Goal: Navigation & Orientation: Find specific page/section

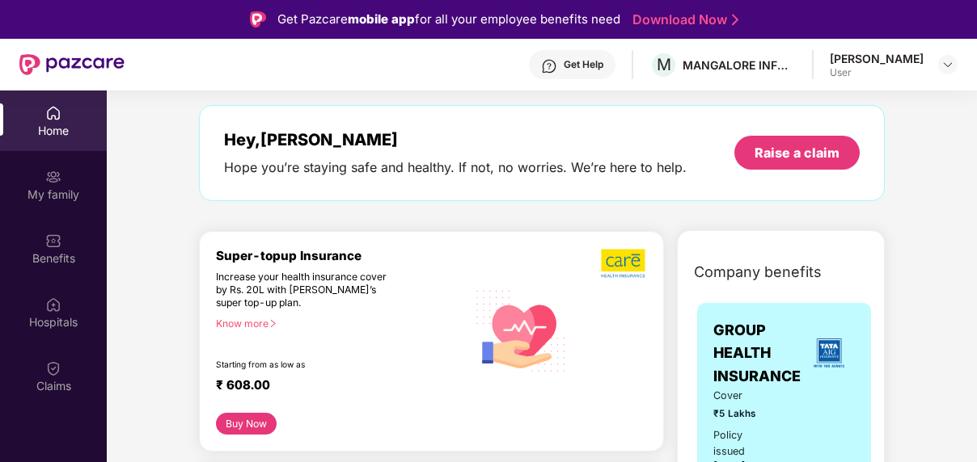
scroll to position [97, 0]
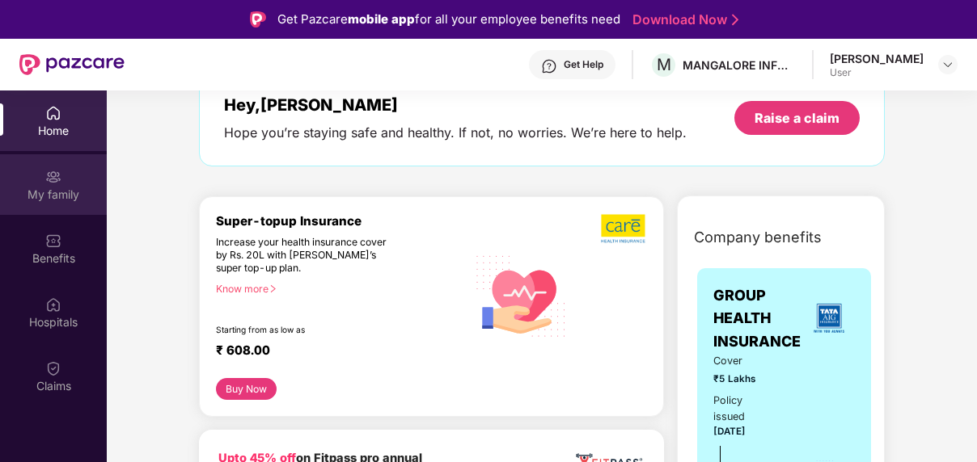
click at [57, 196] on div "My family" at bounding box center [53, 195] width 107 height 16
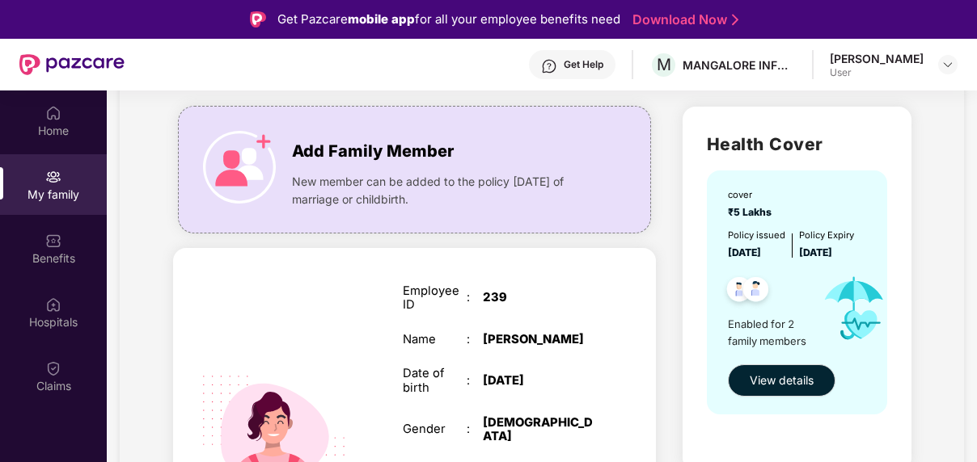
scroll to position [97, 0]
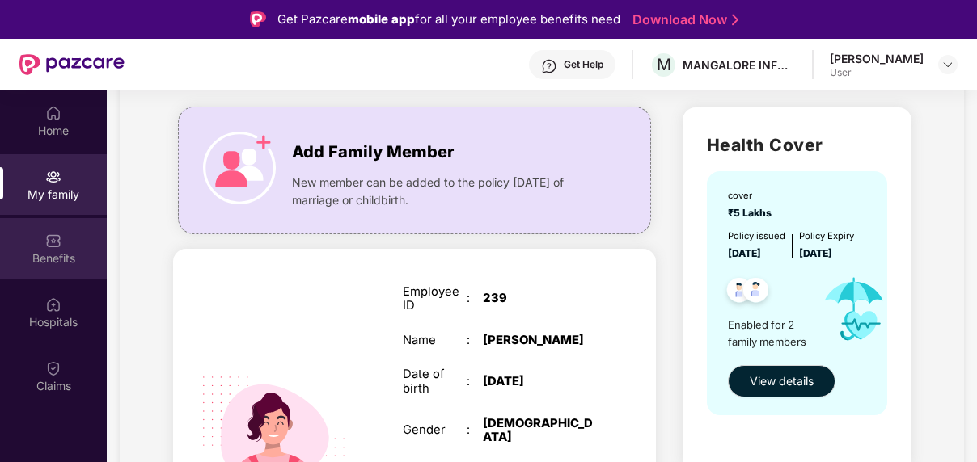
click at [74, 251] on div "Benefits" at bounding box center [53, 259] width 107 height 16
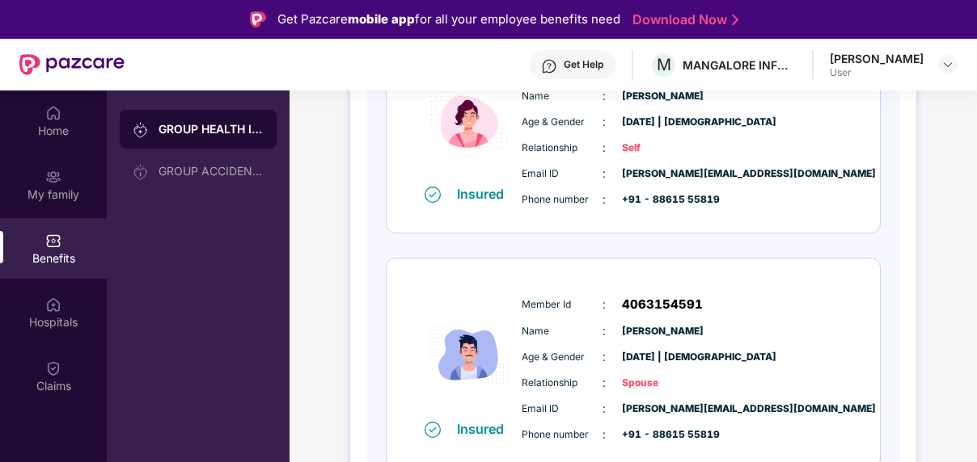
scroll to position [319, 0]
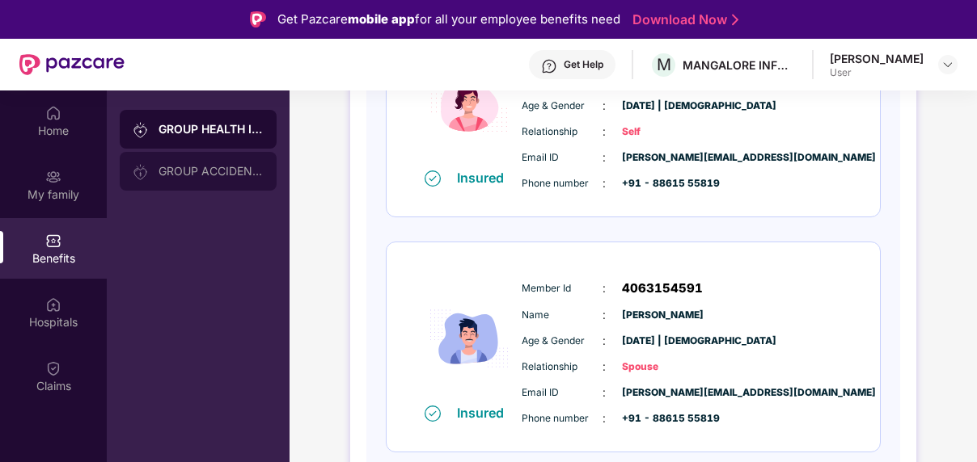
click at [171, 171] on div "GROUP ACCIDENTAL INSURANCE" at bounding box center [210, 171] width 105 height 13
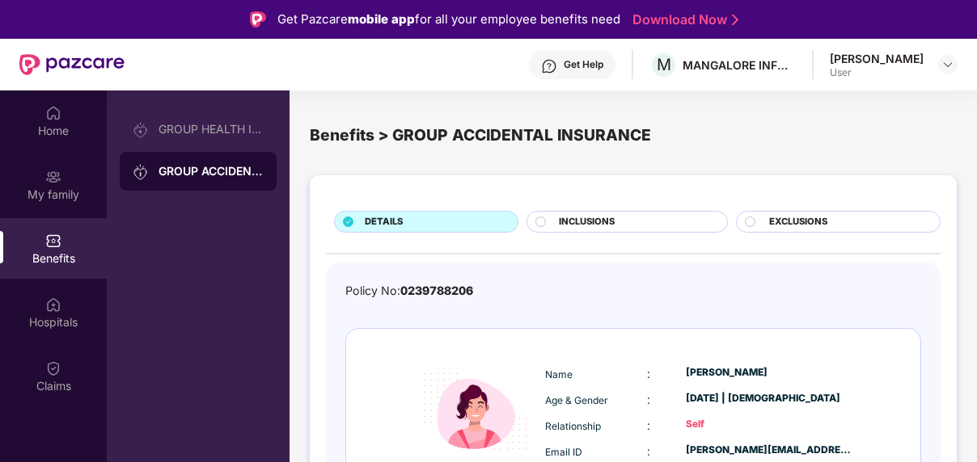
scroll to position [59, 0]
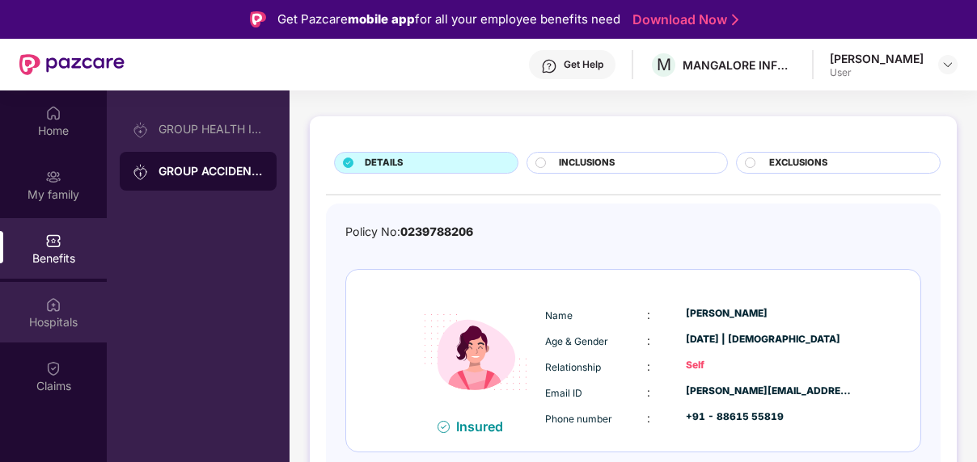
click at [74, 329] on div "Hospitals" at bounding box center [53, 322] width 107 height 16
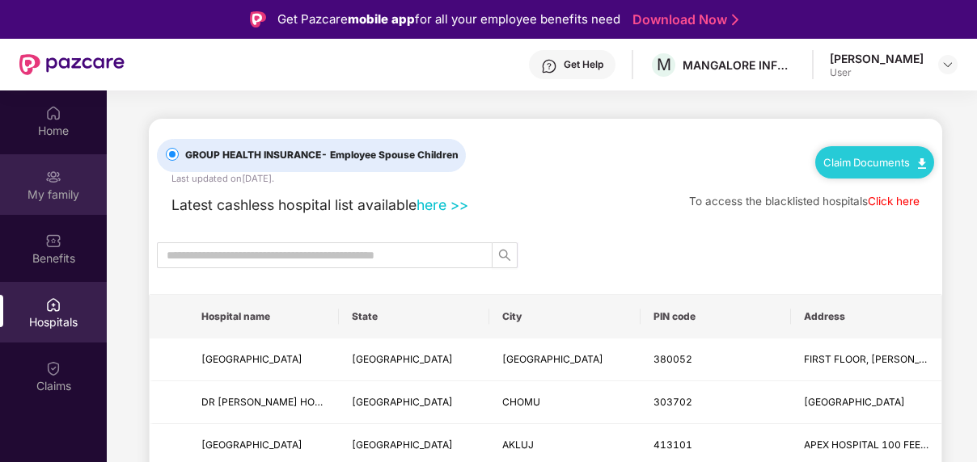
click at [57, 202] on div "My family" at bounding box center [53, 195] width 107 height 16
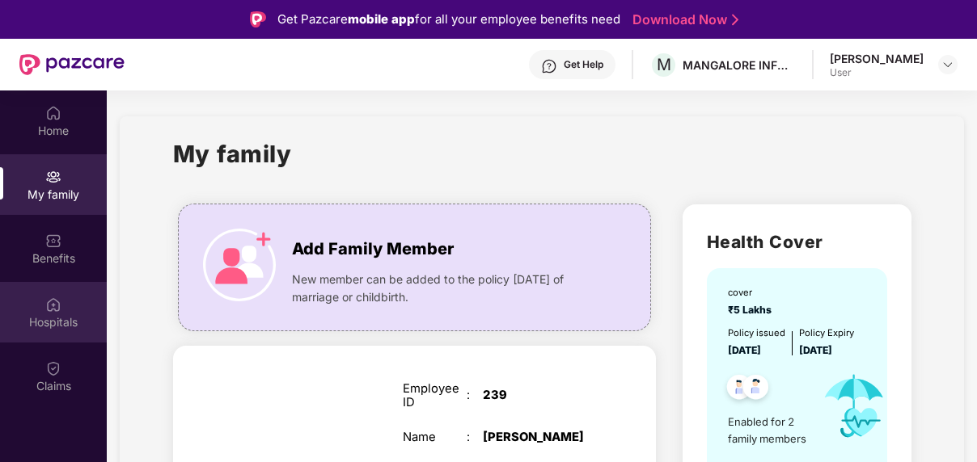
click at [49, 310] on img at bounding box center [53, 305] width 16 height 16
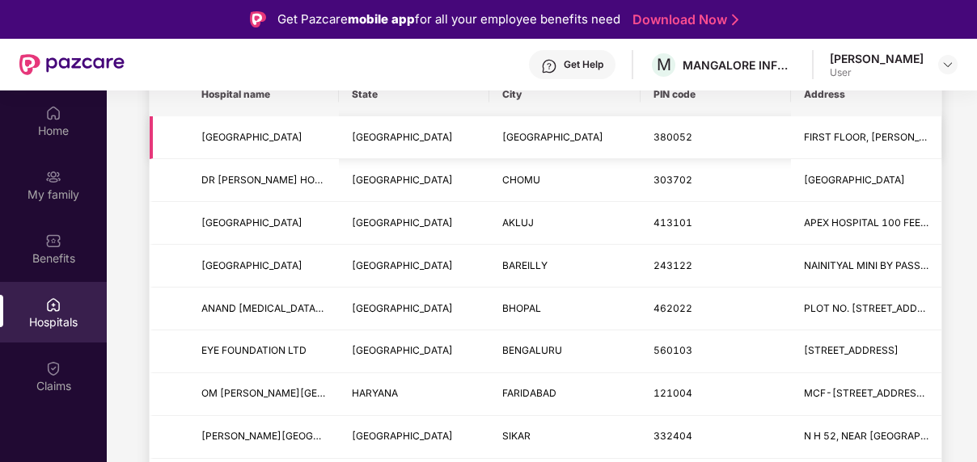
scroll to position [291, 0]
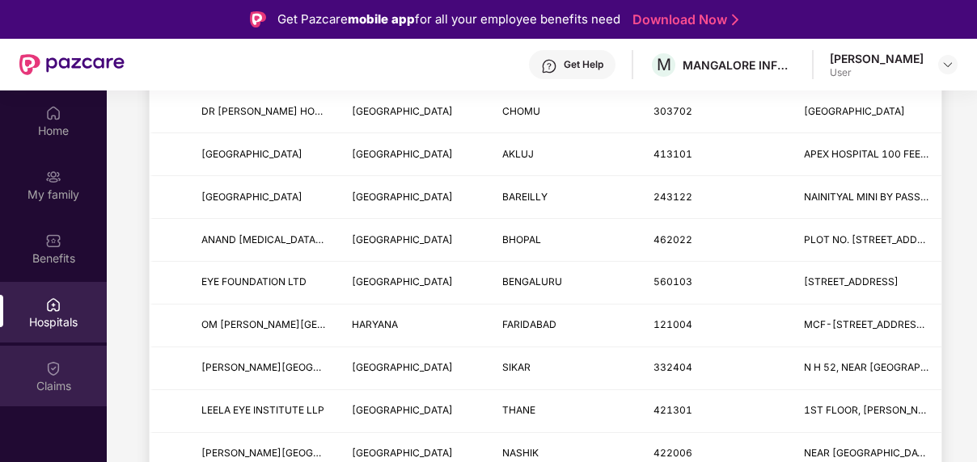
click at [44, 386] on div "Claims" at bounding box center [53, 386] width 107 height 16
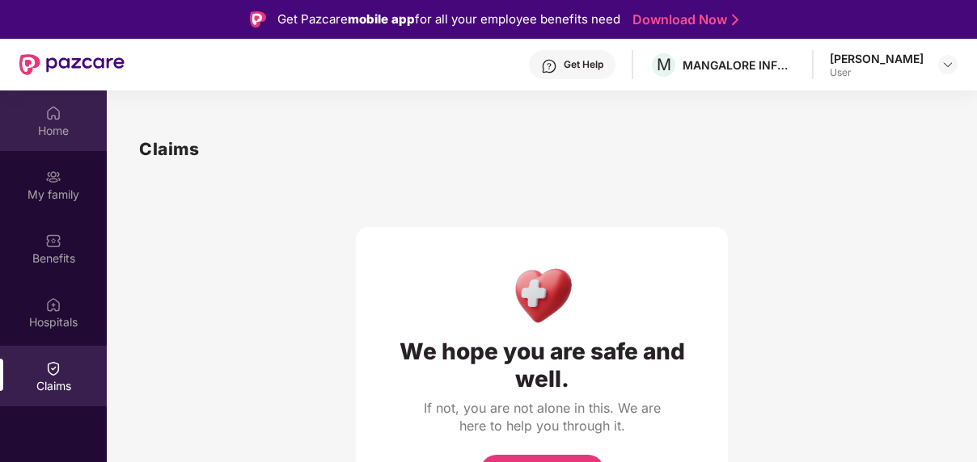
click at [64, 108] on div "Home" at bounding box center [53, 121] width 107 height 61
